Goal: Task Accomplishment & Management: Use online tool/utility

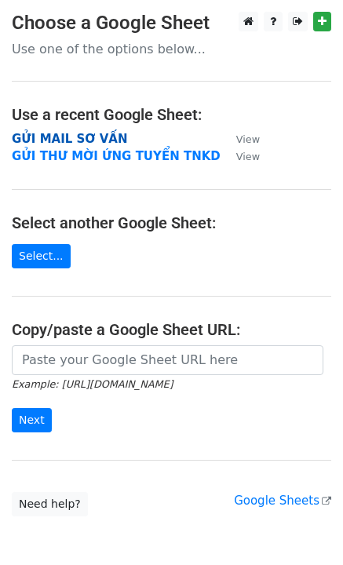
click at [73, 138] on strong "GỬI MAIL SƠ VẤN" at bounding box center [69, 139] width 115 height 14
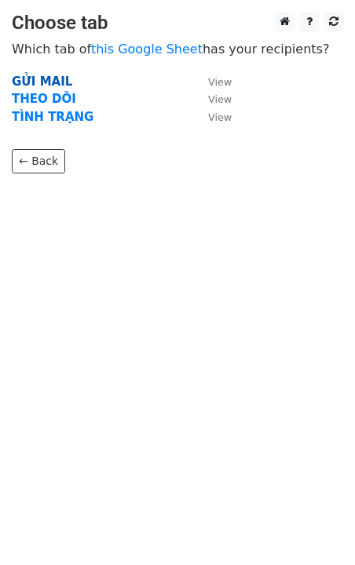
click at [42, 82] on strong "GỬI MAIL" at bounding box center [42, 82] width 60 height 14
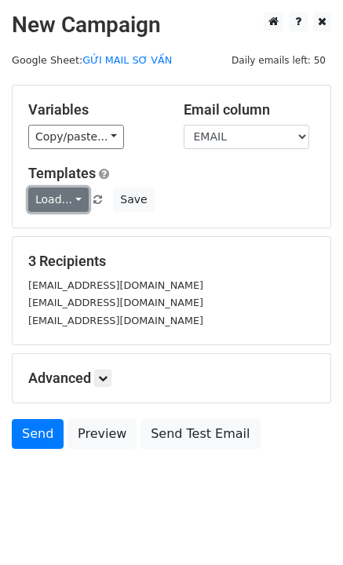
click at [58, 199] on link "Load..." at bounding box center [58, 200] width 60 height 24
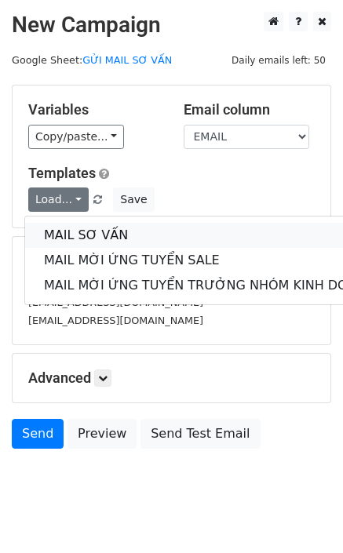
click at [87, 236] on link "MAIL SƠ VẤN" at bounding box center [209, 235] width 368 height 25
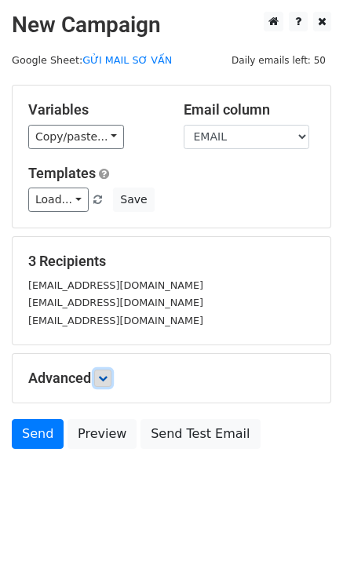
click at [110, 383] on link at bounding box center [102, 378] width 17 height 17
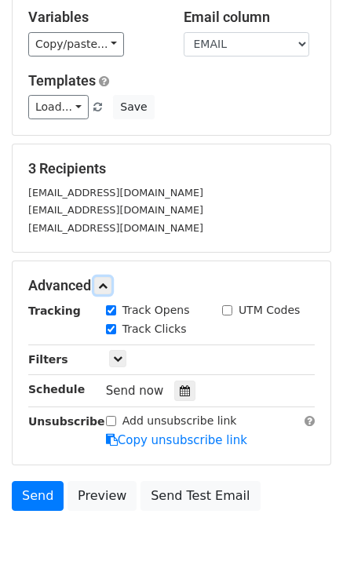
scroll to position [171, 0]
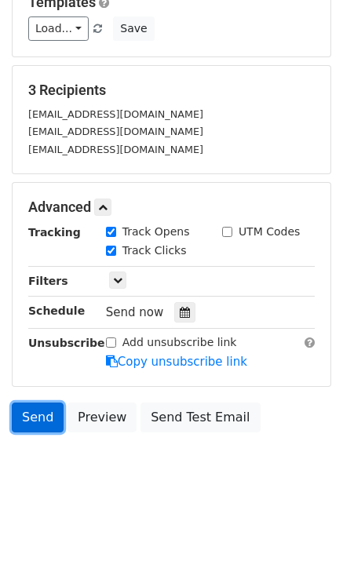
click at [31, 421] on link "Send" at bounding box center [38, 418] width 52 height 30
